Goal: Task Accomplishment & Management: Manage account settings

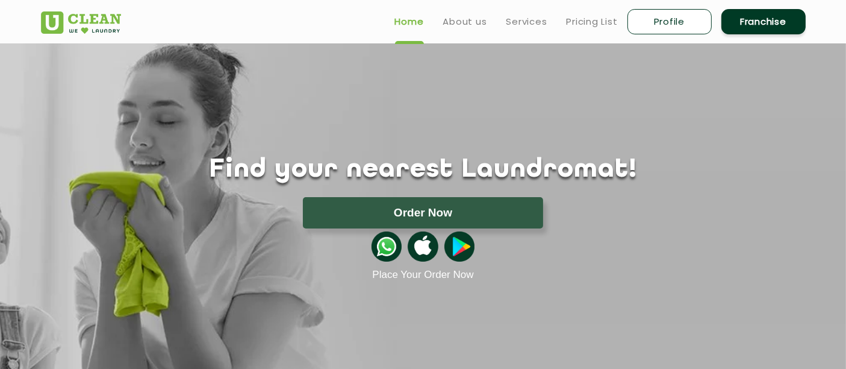
click at [645, 22] on link "Profile" at bounding box center [670, 21] width 84 height 25
select select
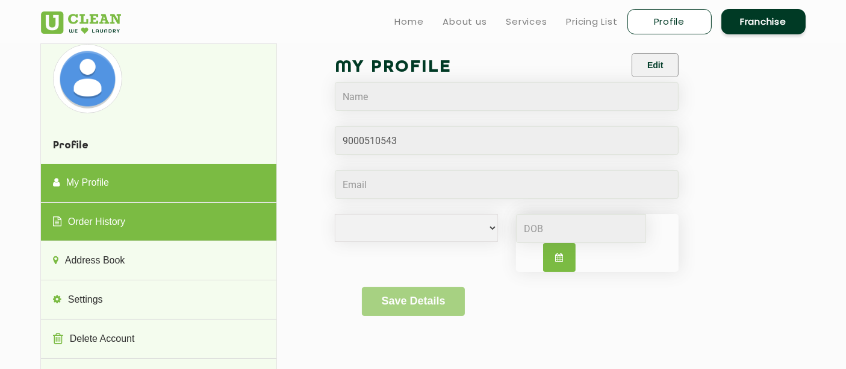
click at [79, 220] on link "Order History" at bounding box center [159, 222] width 236 height 39
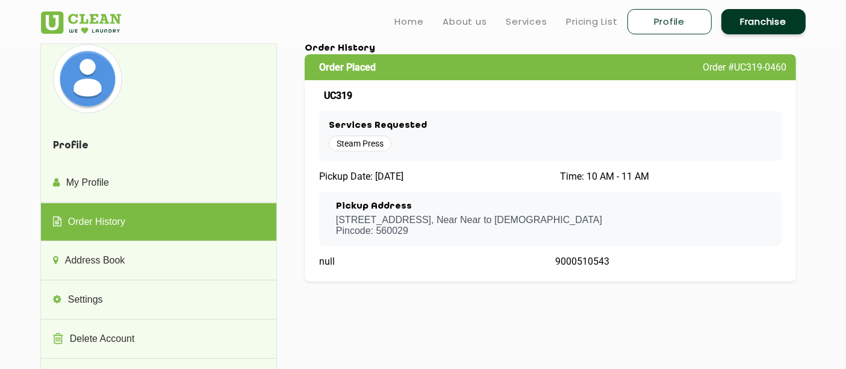
click at [361, 144] on span "Steam Press" at bounding box center [360, 144] width 63 height 16
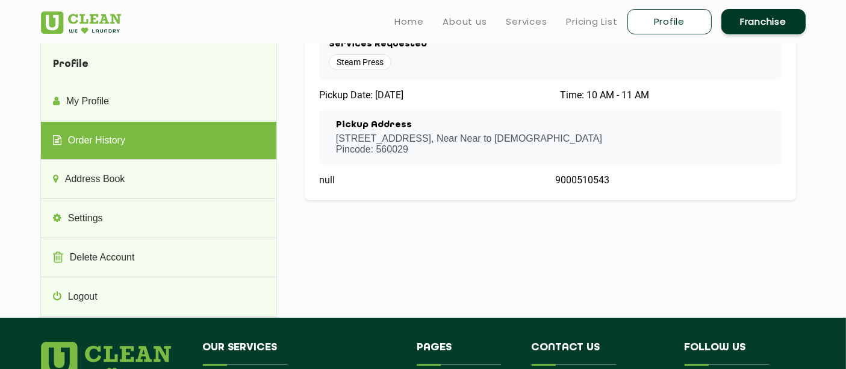
scroll to position [67, 0]
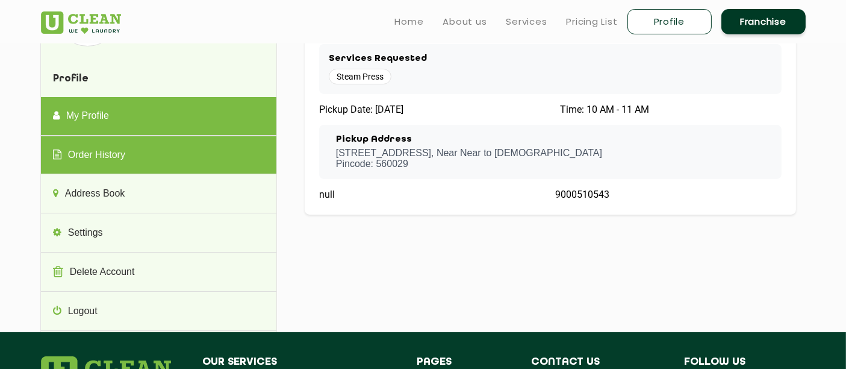
click at [124, 125] on link "My Profile" at bounding box center [159, 116] width 236 height 39
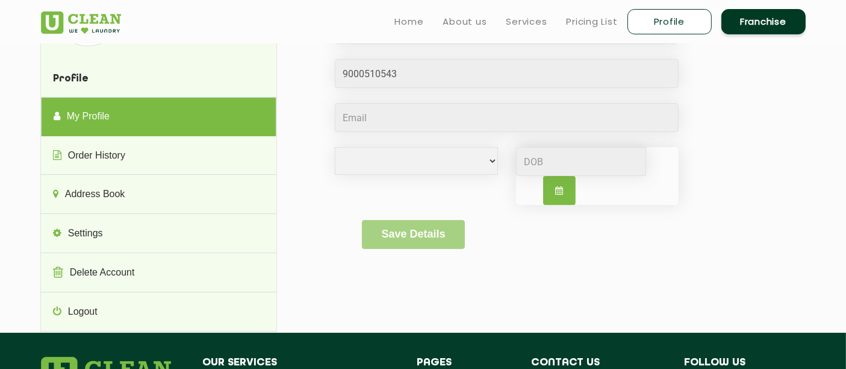
scroll to position [0, 0]
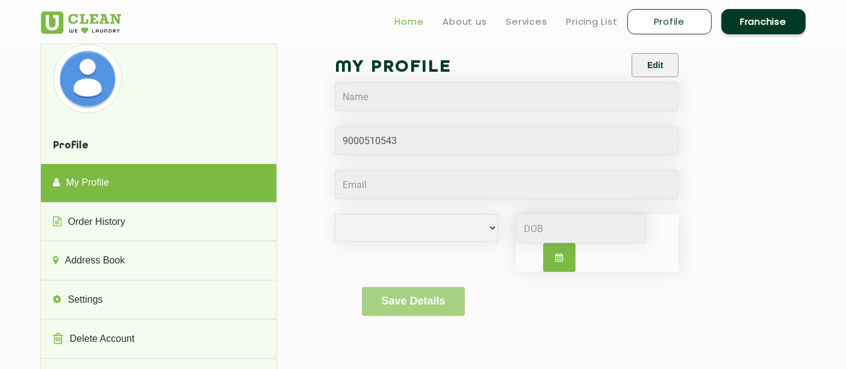
click at [416, 19] on link "Home" at bounding box center [409, 21] width 29 height 14
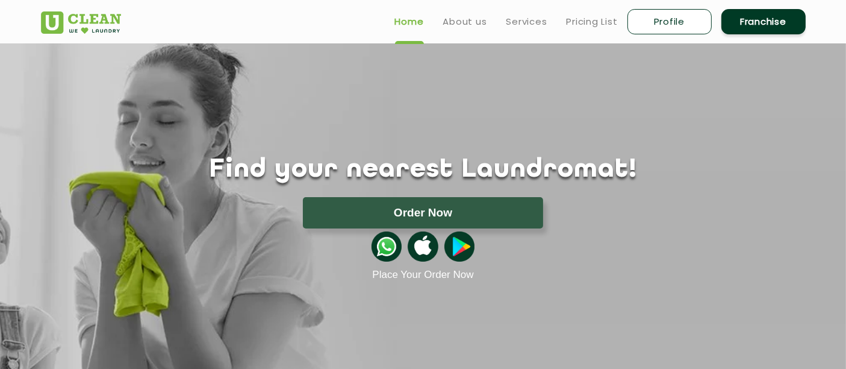
click at [487, 18] on ul "Home About us Services Pricing List Profile Franchise" at bounding box center [596, 21] width 420 height 28
click at [510, 23] on link "Services" at bounding box center [527, 21] width 41 height 14
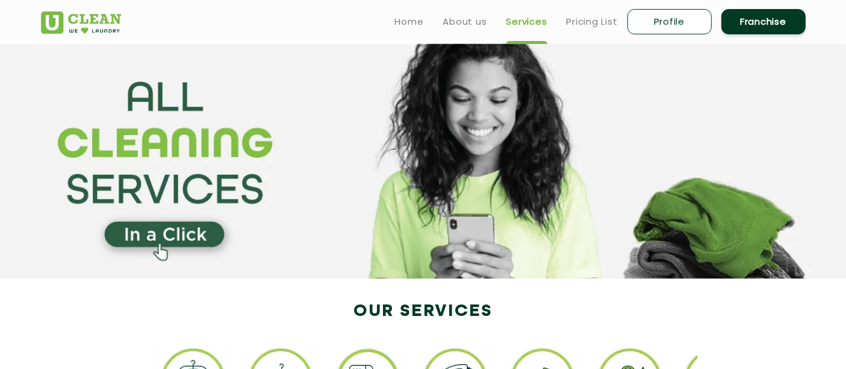
click at [655, 30] on link "Profile" at bounding box center [670, 21] width 84 height 25
select select
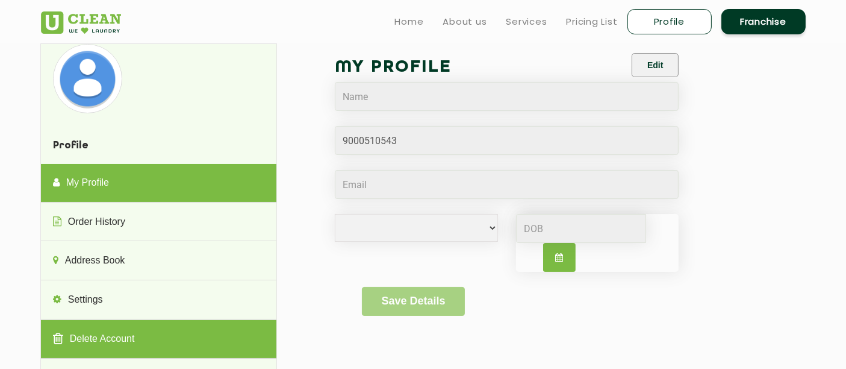
click at [117, 328] on link "Delete Account" at bounding box center [159, 339] width 236 height 39
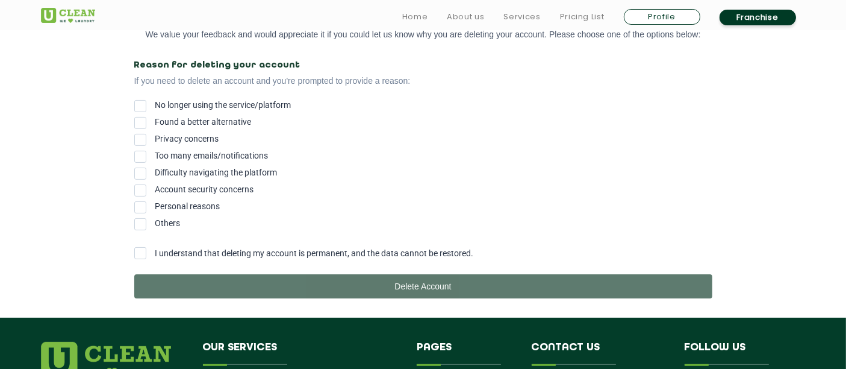
scroll to position [255, 0]
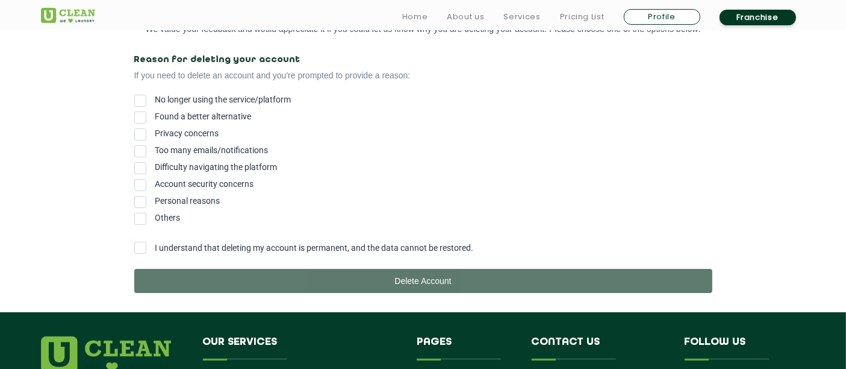
click at [133, 122] on div "DELETE ACCOUNT This is Delete Account page for deleting your user account on UC…" at bounding box center [423, 50] width 602 height 485
click at [139, 121] on span at bounding box center [140, 117] width 12 height 12
click at [155, 114] on input "Found a better alternative" at bounding box center [155, 114] width 0 height 0
click at [140, 254] on span at bounding box center [140, 248] width 12 height 12
click at [155, 244] on input "I understand that deleting my account is permanent, and the data cannot be rest…" at bounding box center [155, 244] width 0 height 0
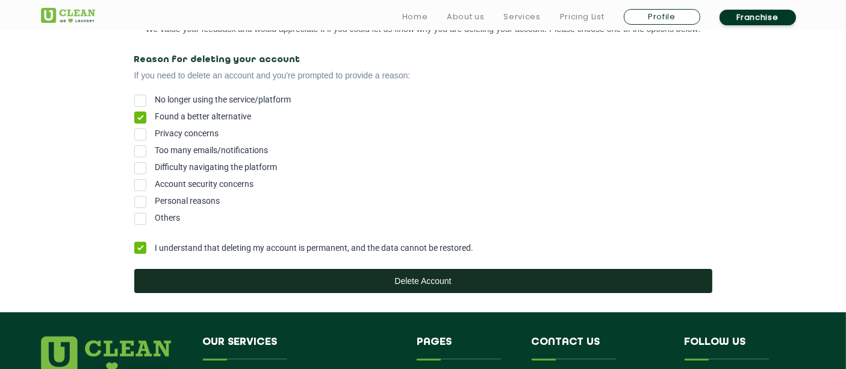
click at [358, 283] on button "Delete Account" at bounding box center [423, 281] width 578 height 24
